Goal: Register for event/course: Sign up to attend an event or enroll in a course

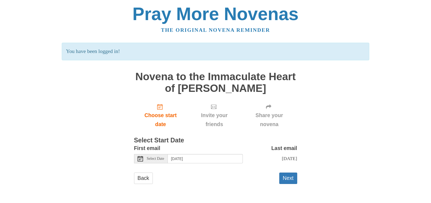
scroll to position [48, 0]
click at [290, 178] on button "Next" at bounding box center [288, 178] width 18 height 11
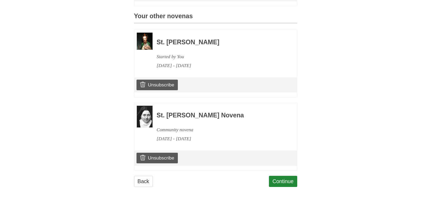
scroll to position [378, 0]
click at [283, 179] on link "Continue" at bounding box center [283, 181] width 28 height 11
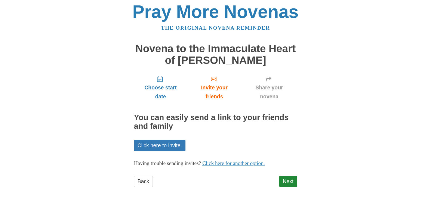
scroll to position [61, 0]
click at [282, 178] on link "Next" at bounding box center [288, 181] width 18 height 11
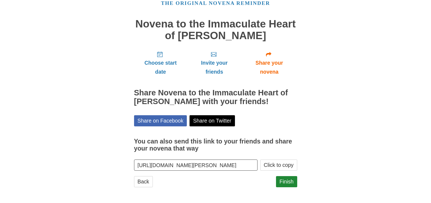
scroll to position [80, 0]
click at [282, 178] on link "Finish" at bounding box center [286, 181] width 21 height 11
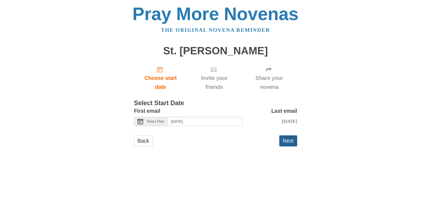
click at [289, 147] on button "Next" at bounding box center [288, 140] width 18 height 11
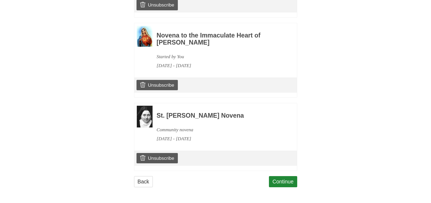
scroll to position [454, 0]
click at [280, 177] on link "Continue" at bounding box center [283, 181] width 28 height 11
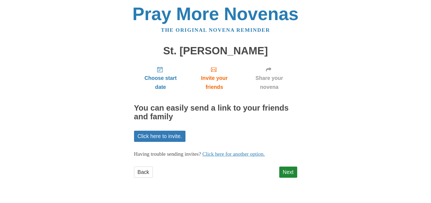
scroll to position [47, 0]
click at [285, 175] on link "Next" at bounding box center [288, 172] width 18 height 11
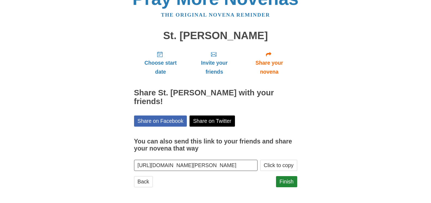
scroll to position [65, 0]
click at [285, 176] on link "Finish" at bounding box center [286, 181] width 21 height 11
